Goal: Navigation & Orientation: Find specific page/section

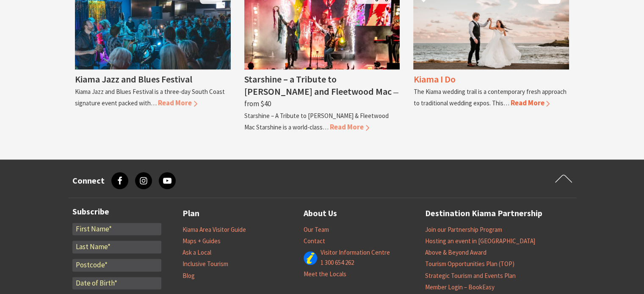
scroll to position [829, 0]
click at [522, 105] on span "Read More" at bounding box center [529, 102] width 39 height 9
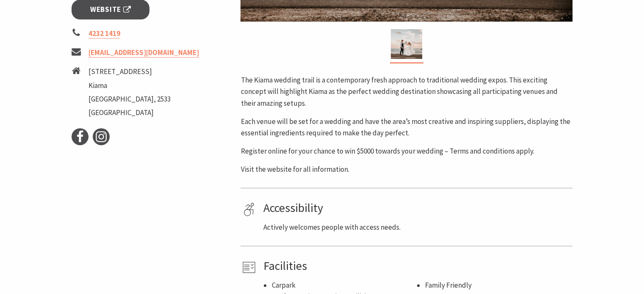
scroll to position [355, 0]
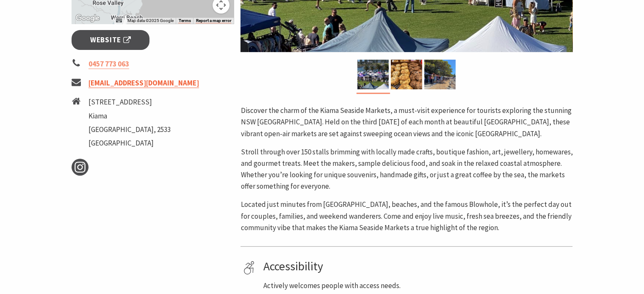
scroll to position [323, 0]
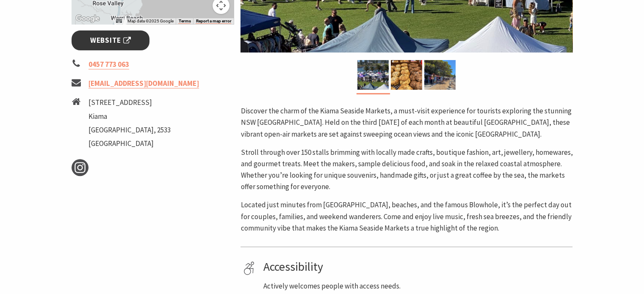
click at [126, 46] on span "Website" at bounding box center [110, 40] width 41 height 11
